Goal: Answer question/provide support

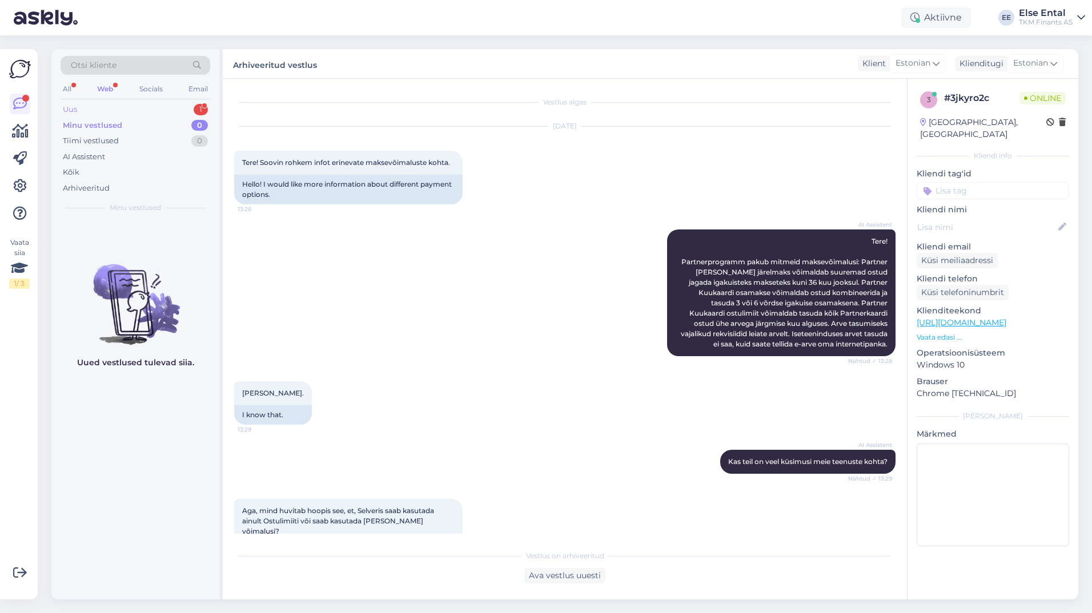
scroll to position [335, 0]
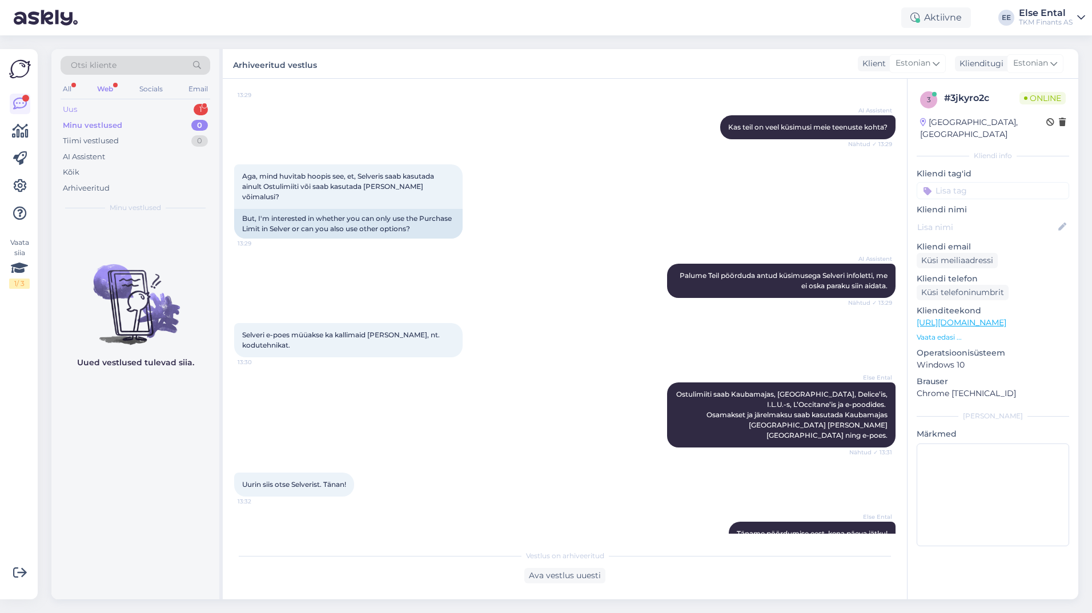
click at [114, 111] on div "Uus 1" at bounding box center [136, 110] width 150 height 16
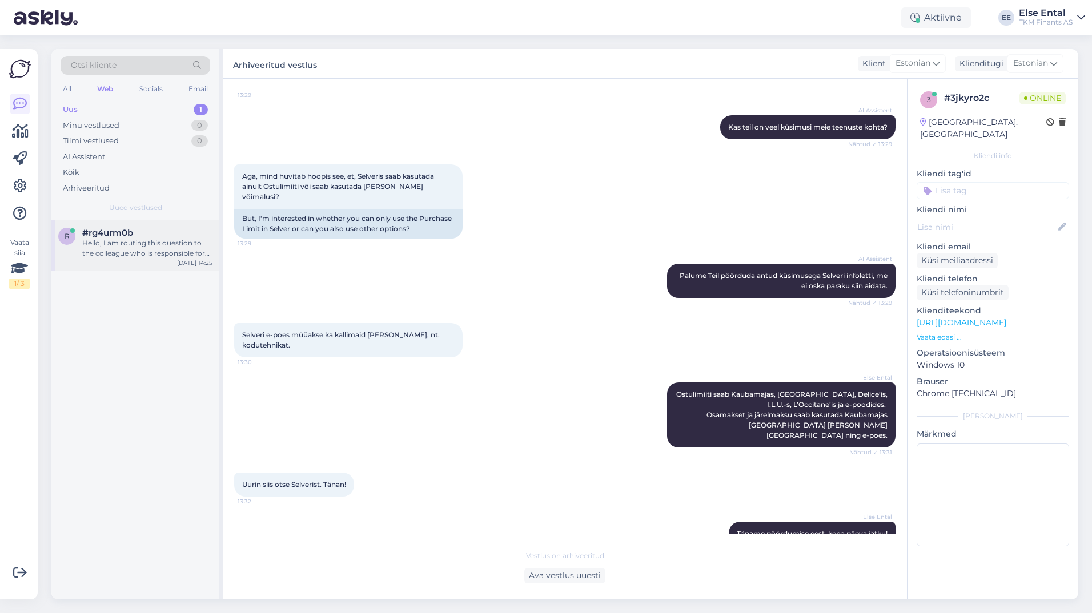
click at [110, 243] on div "Hello, I am routing this question to the colleague who is responsible for this …" at bounding box center [147, 248] width 130 height 21
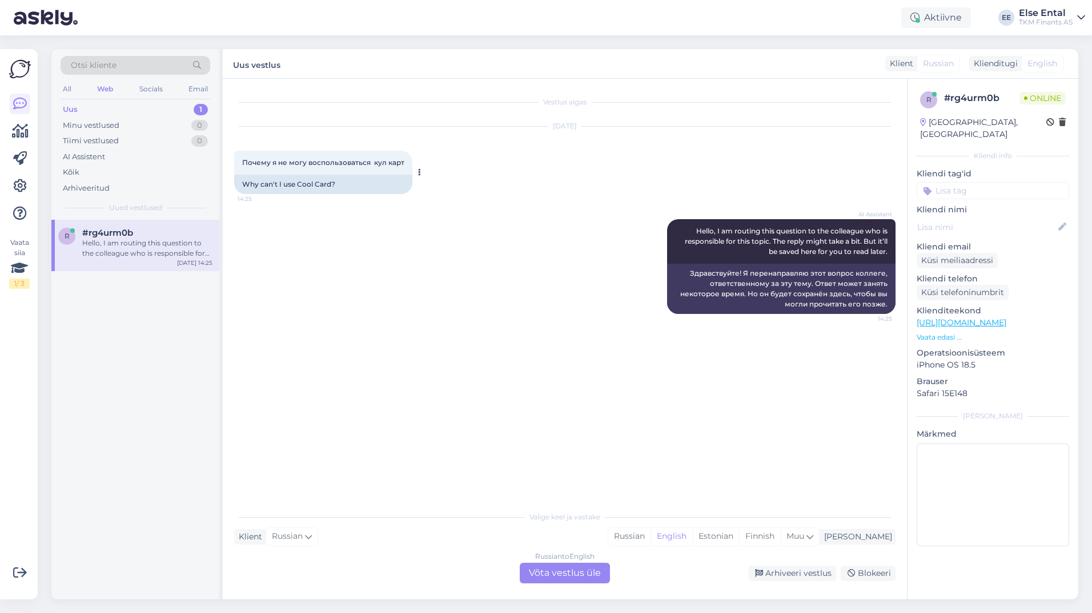
drag, startPoint x: 404, startPoint y: 164, endPoint x: 243, endPoint y: 162, distance: 161.0
click at [243, 162] on span "Почему я не могу воспользоваться кул карт" at bounding box center [323, 162] width 162 height 9
drag, startPoint x: 243, startPoint y: 162, endPoint x: 276, endPoint y: 162, distance: 33.7
copy span "Почему я не могу воспользоваться кул карт"
click at [569, 570] on div "Russian to English Võta vestlus üle" at bounding box center [565, 573] width 90 height 21
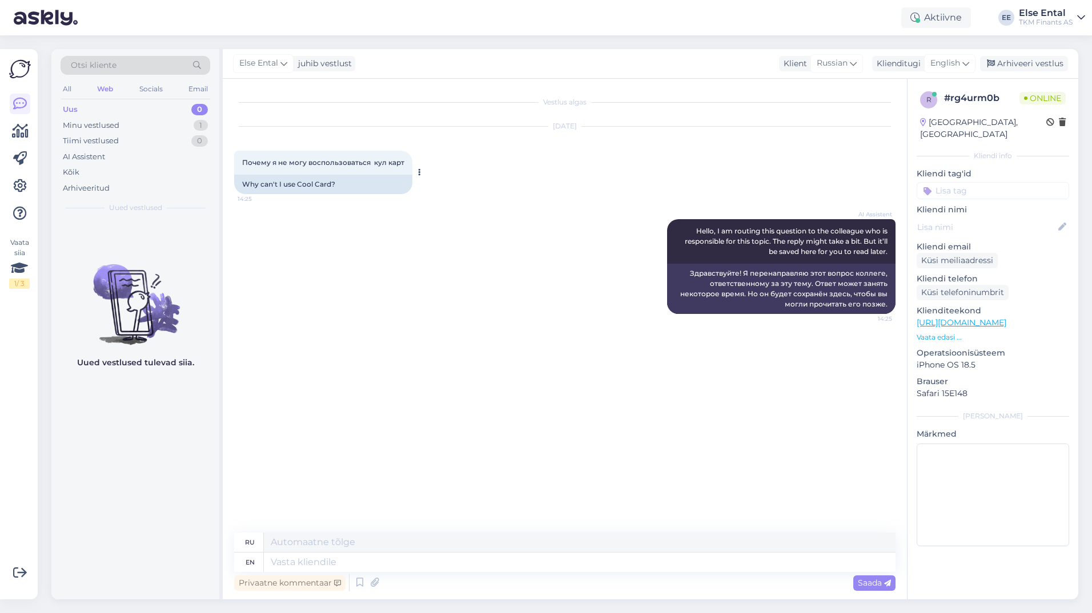
drag, startPoint x: 405, startPoint y: 163, endPoint x: 242, endPoint y: 165, distance: 163.3
click at [242, 165] on div "Почему я не могу воспользоваться кул карт 14:25" at bounding box center [323, 163] width 178 height 24
copy span "Почему я не могу воспользоваться кул карт"
click at [959, 65] on span "English" at bounding box center [945, 63] width 30 height 13
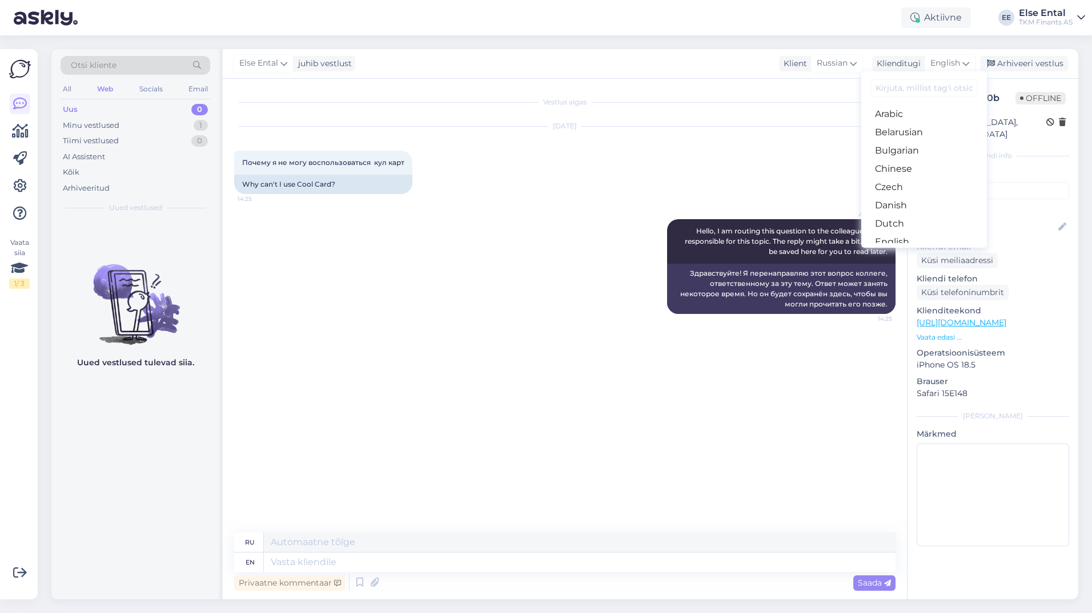
click at [911, 251] on link "Estonian" at bounding box center [924, 260] width 126 height 18
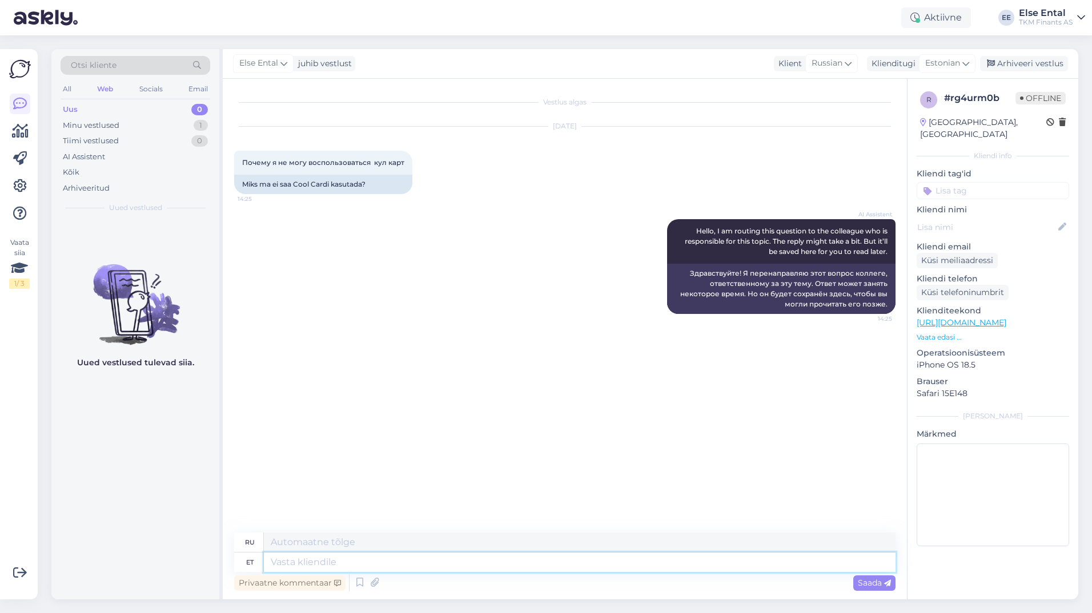
click at [345, 569] on textarea at bounding box center [580, 562] width 632 height 19
click at [359, 585] on icon at bounding box center [360, 582] width 14 height 17
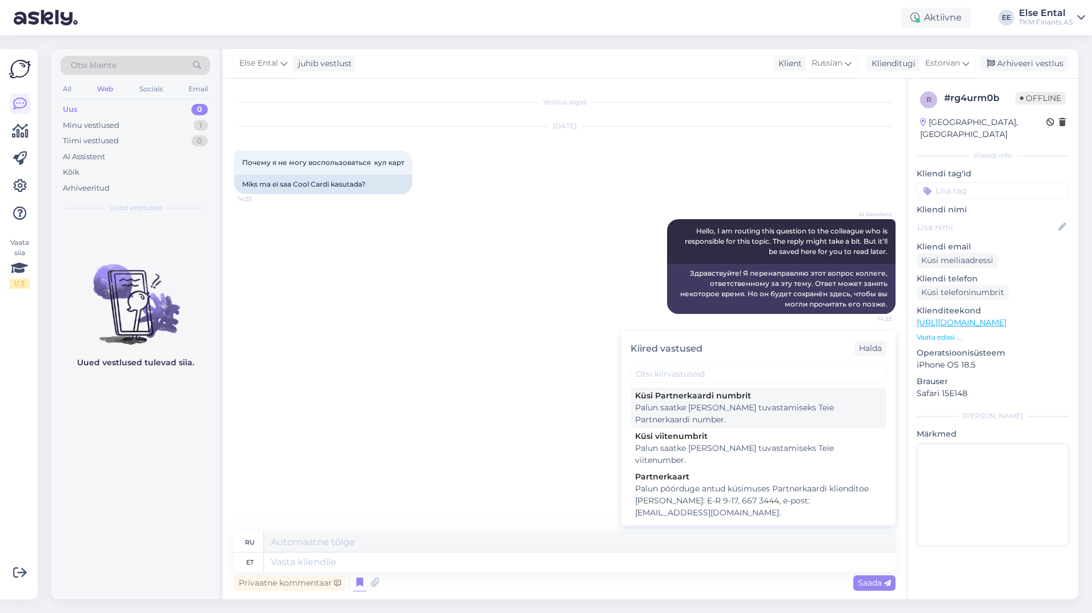
click at [725, 415] on div "Palun saatke [PERSON_NAME] tuvastamiseks Teie Partnerkaardi number." at bounding box center [758, 414] width 247 height 24
type textarea "Пожалуйста, пришлите нам номер вашей партнерской карты для вашей идентификации."
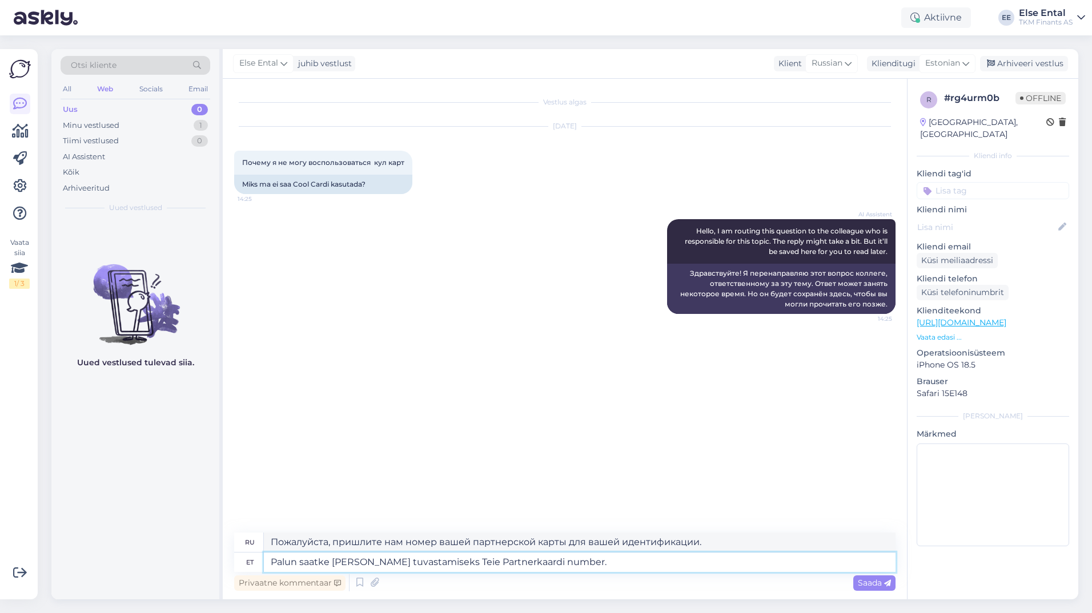
click at [614, 562] on textarea "Palun saatke [PERSON_NAME] tuvastamiseks Teie Partnerkaardi number." at bounding box center [580, 562] width 632 height 19
click at [533, 563] on textarea "Palun saatke [PERSON_NAME] tuvastamiseks Teie Partnerkaardi number." at bounding box center [580, 562] width 632 height 19
click at [532, 566] on textarea "Palun saatke [PERSON_NAME] tuvastamiseks Teie Partnerkaardi number." at bounding box center [580, 562] width 632 height 19
type textarea "Palun saatke [PERSON_NAME] tuvastamiseks Teie Partnerkaardi number."
click at [634, 568] on textarea "Palun saatke [PERSON_NAME] tuvastamiseks Teie Partnerkaardi number." at bounding box center [580, 562] width 632 height 19
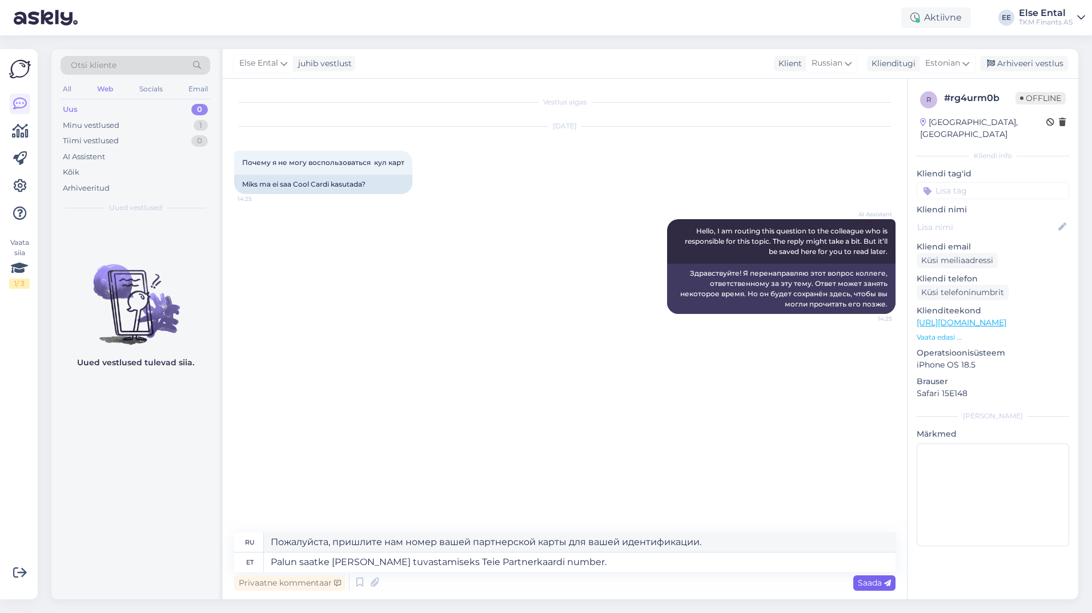
click at [881, 586] on span "Saada" at bounding box center [874, 583] width 33 height 10
